Goal: Transaction & Acquisition: Purchase product/service

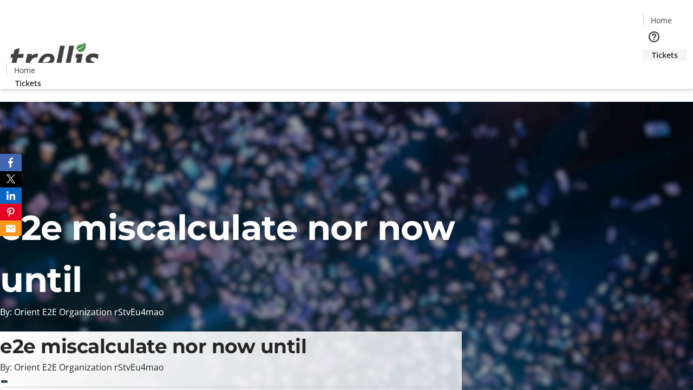
click at [652, 49] on span "Tickets" at bounding box center [665, 54] width 26 height 11
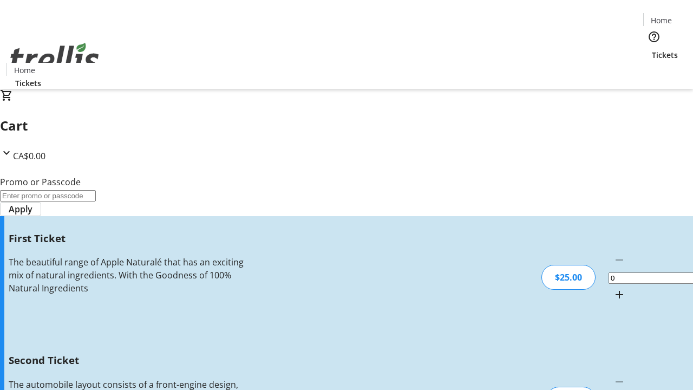
click at [613, 288] on mat-icon "Increment by one" at bounding box center [619, 294] width 13 height 13
type input "1"
type input "2"
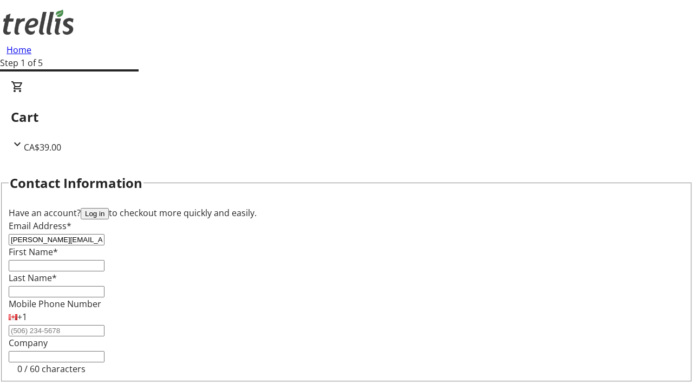
type input "[PERSON_NAME][EMAIL_ADDRESS][PERSON_NAME][DOMAIN_NAME]"
type input "[PERSON_NAME]"
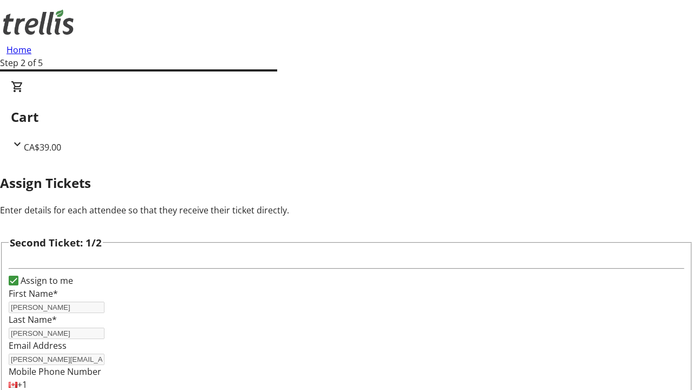
type input "[PERSON_NAME]"
type input "[EMAIL_ADDRESS][DOMAIN_NAME]"
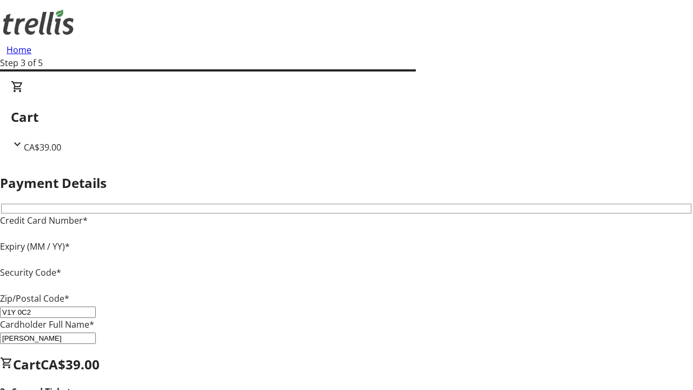
type input "V1Y 0C2"
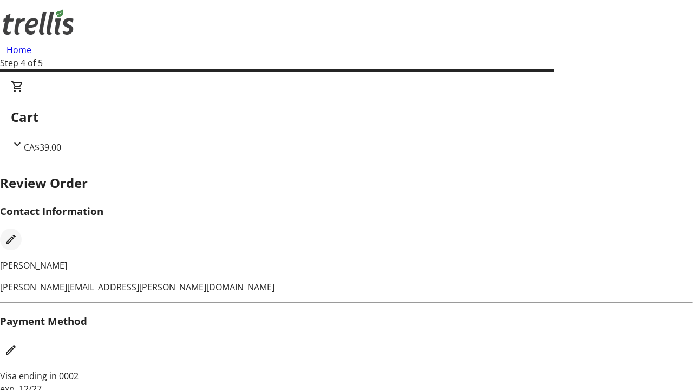
click at [17, 233] on mat-icon "Edit Contact Information" at bounding box center [10, 239] width 13 height 13
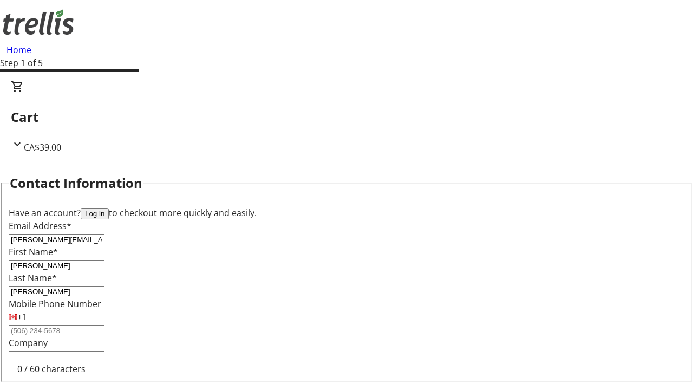
type input "[PERSON_NAME][EMAIL_ADDRESS][DOMAIN_NAME]"
type input "[PERSON_NAME]"
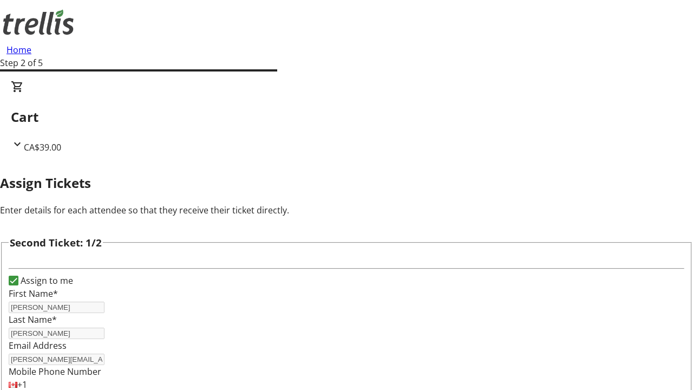
type input "New"
type input "Name"
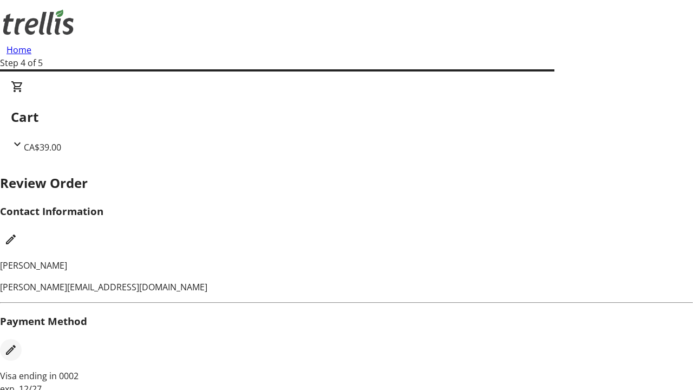
click at [17, 343] on mat-icon "Edit Payment Method" at bounding box center [10, 349] width 13 height 13
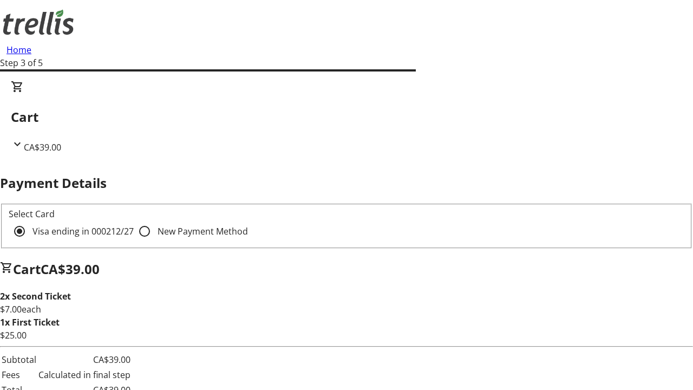
click at [134, 220] on input "New Payment Method" at bounding box center [145, 231] width 22 height 22
radio input "true"
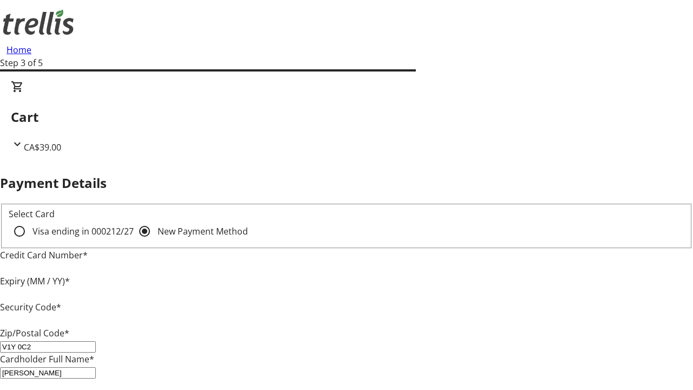
type input "V1Y 0C2"
